Goal: Information Seeking & Learning: Learn about a topic

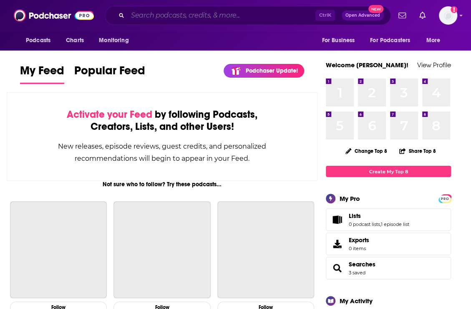
click at [222, 20] on input "Search podcasts, credits, & more..." at bounding box center [222, 15] width 188 height 13
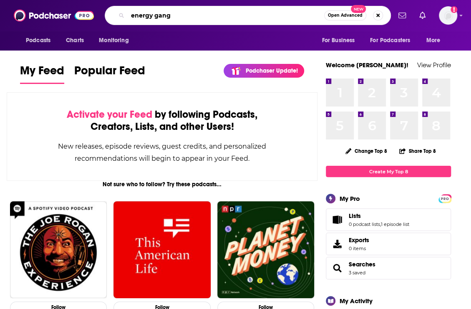
type input "energy gang"
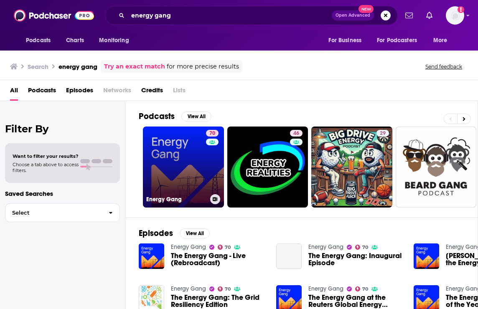
click at [183, 164] on link "70 Energy Gang" at bounding box center [183, 166] width 81 height 81
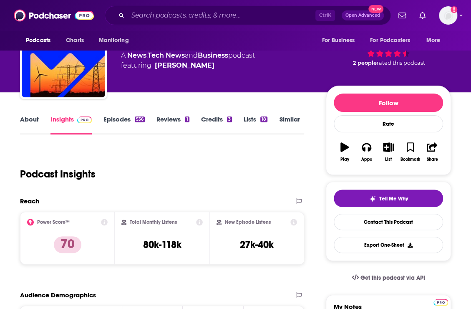
scroll to position [44, 0]
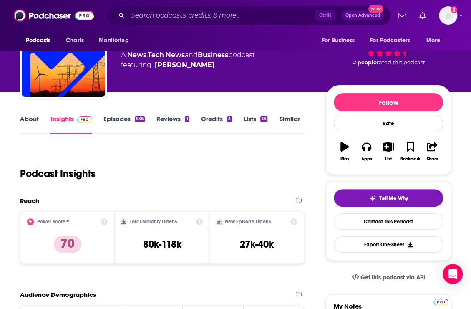
click at [173, 177] on div "Podcast Insights" at bounding box center [159, 168] width 278 height 43
